Goal: Task Accomplishment & Management: Complete application form

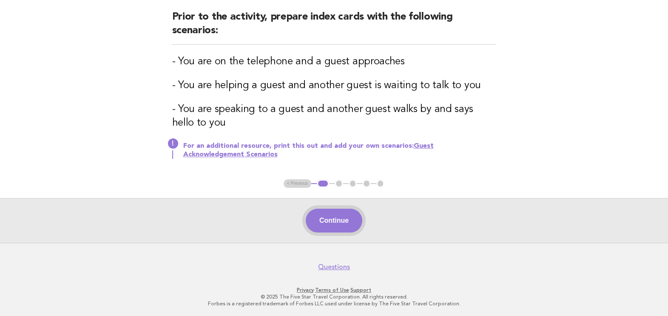
click at [338, 219] on button "Continue" at bounding box center [334, 220] width 57 height 24
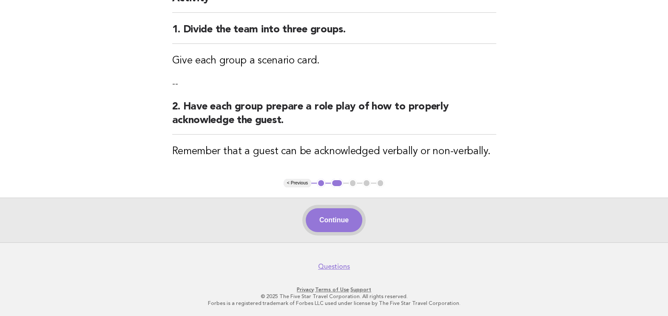
click at [336, 221] on button "Continue" at bounding box center [334, 220] width 57 height 24
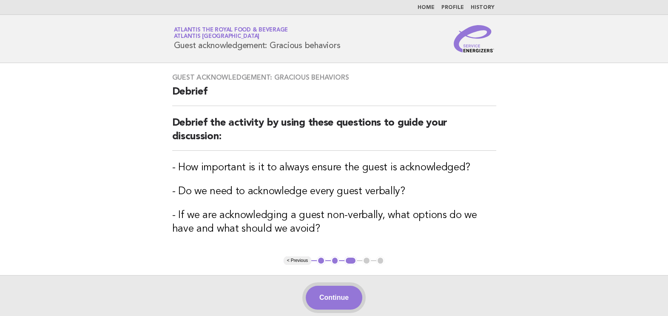
click at [334, 288] on button "Continue" at bounding box center [334, 297] width 57 height 24
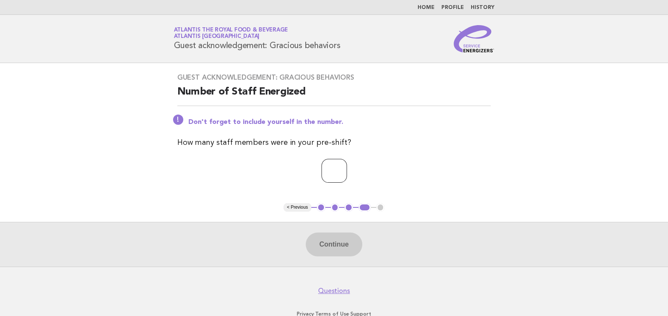
click at [336, 168] on input "number" at bounding box center [335, 171] width 26 height 24
type input "**"
click at [342, 240] on button "Continue" at bounding box center [334, 244] width 57 height 24
